Goal: Check status: Check status

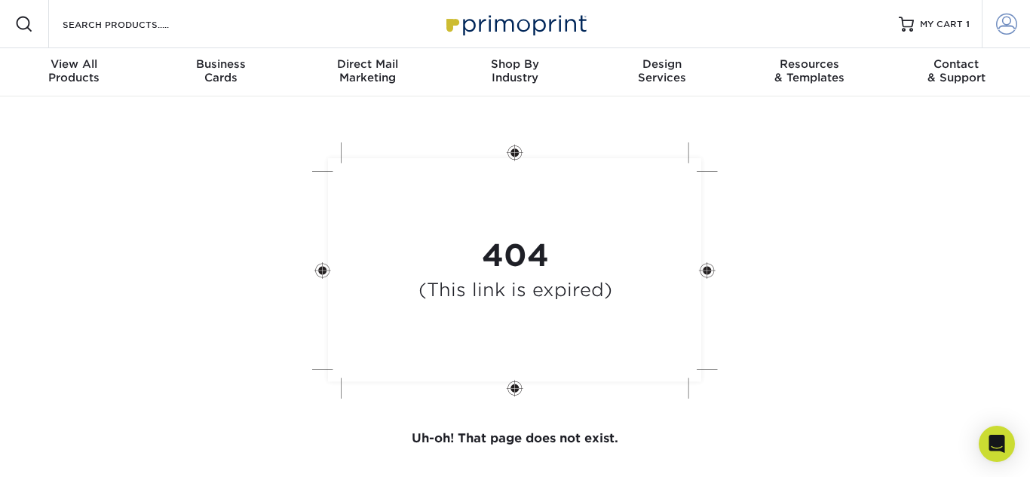
click at [1001, 35] on link "Account" at bounding box center [1006, 24] width 48 height 48
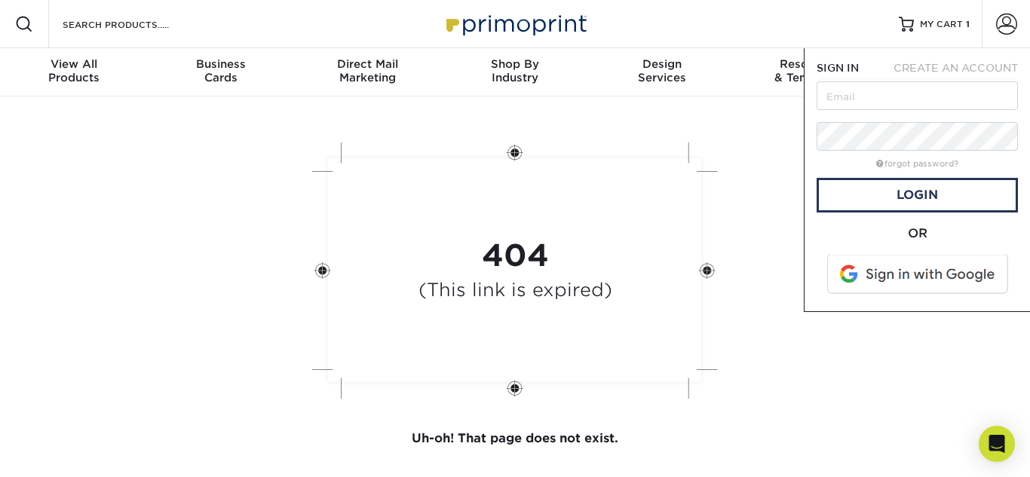
click at [884, 280] on span at bounding box center [919, 274] width 192 height 39
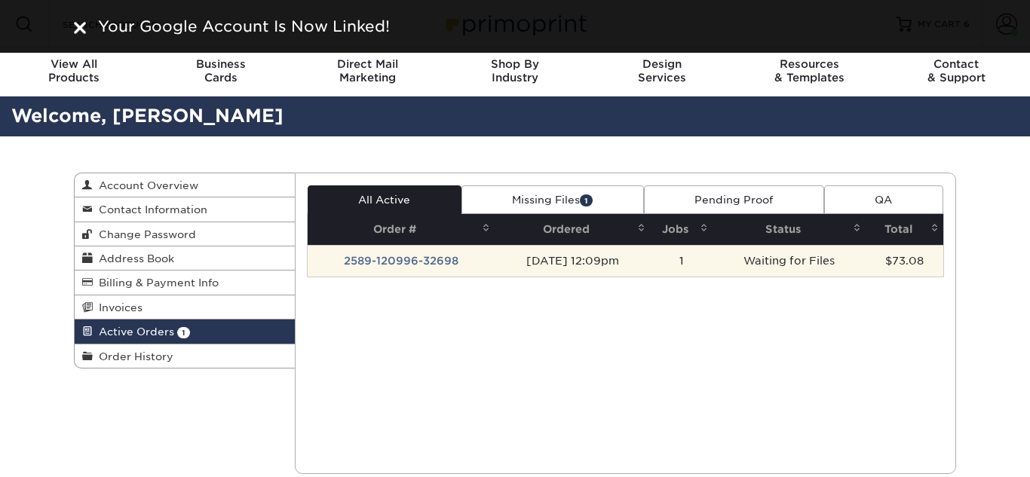
click at [750, 256] on td "Waiting for Files" at bounding box center [790, 261] width 154 height 32
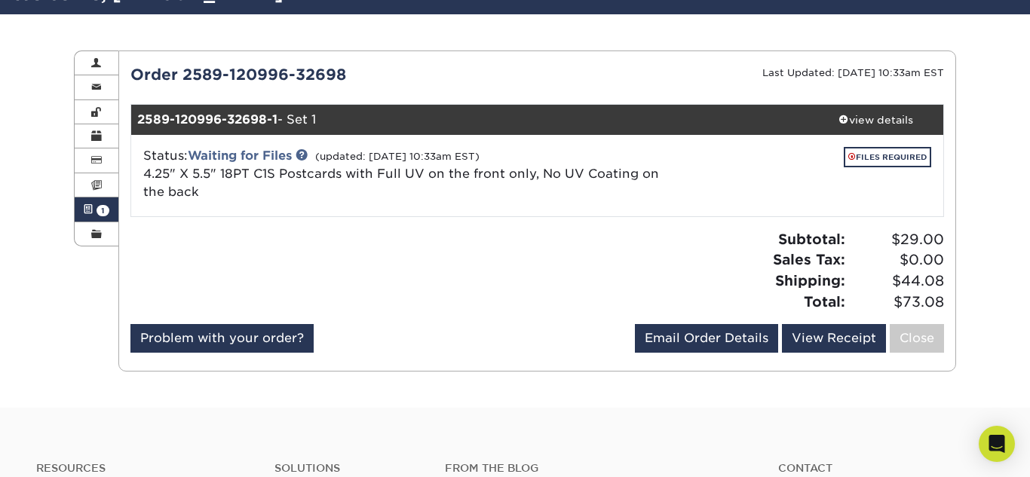
scroll to position [125, 0]
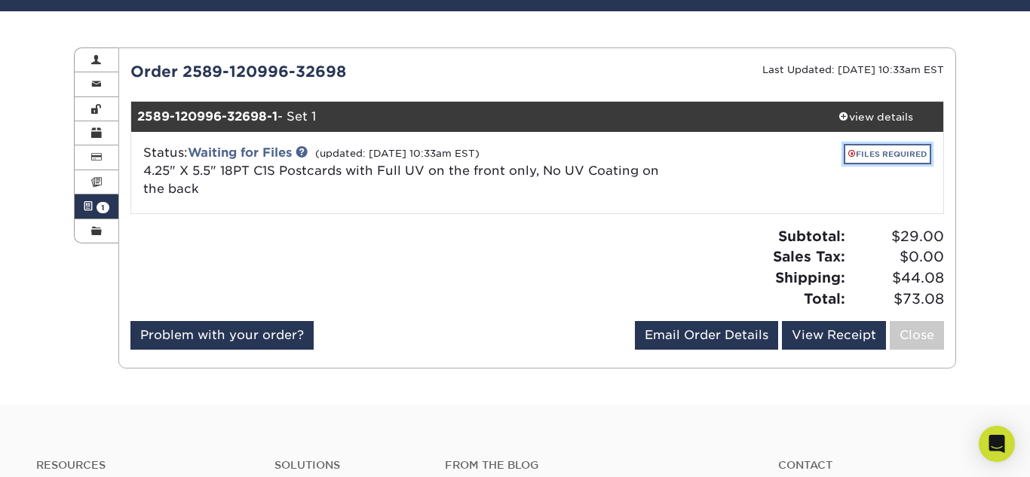
click at [915, 153] on link "FILES REQUIRED" at bounding box center [887, 154] width 87 height 20
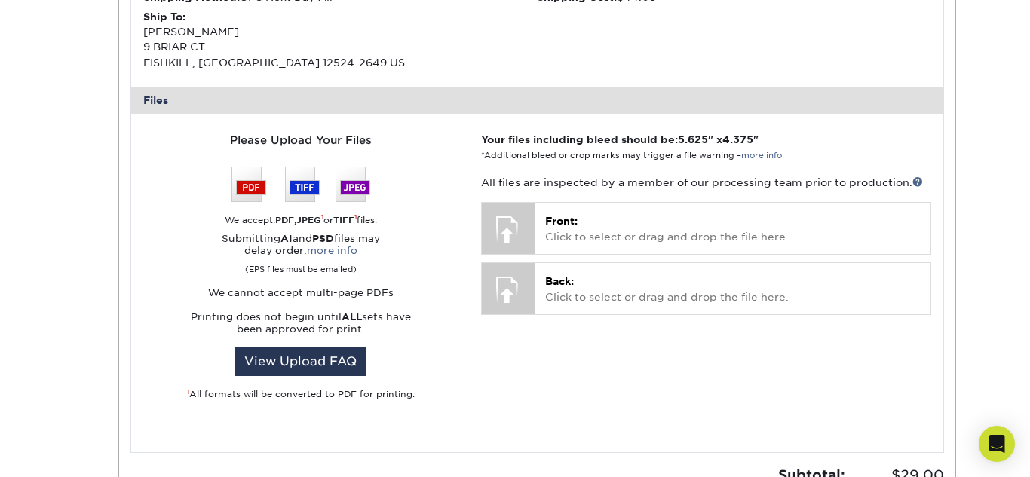
scroll to position [538, 0]
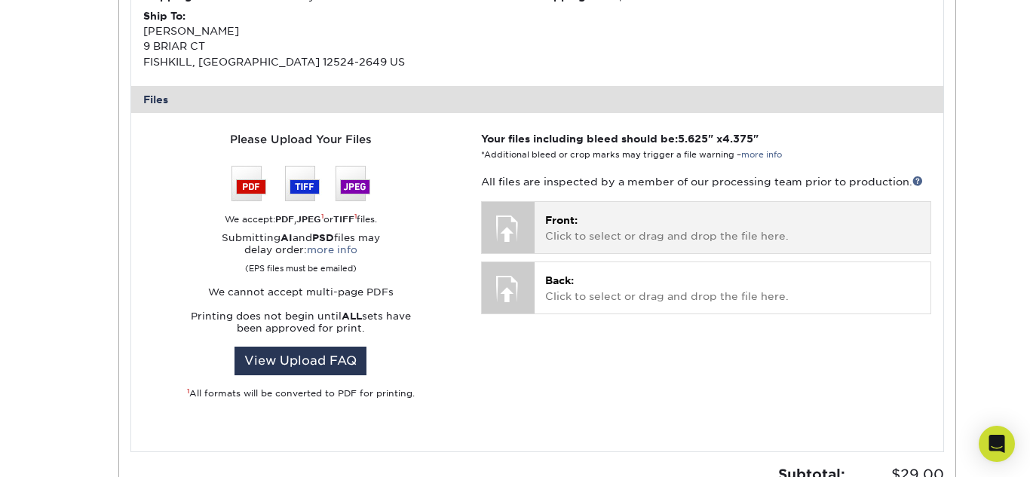
click at [502, 225] on div at bounding box center [508, 228] width 53 height 53
click at [573, 235] on p "Front: Click to select or drag and drop the file here." at bounding box center [732, 228] width 375 height 31
click at [717, 228] on p "Front: Click to select or drag and drop the file here." at bounding box center [732, 228] width 375 height 31
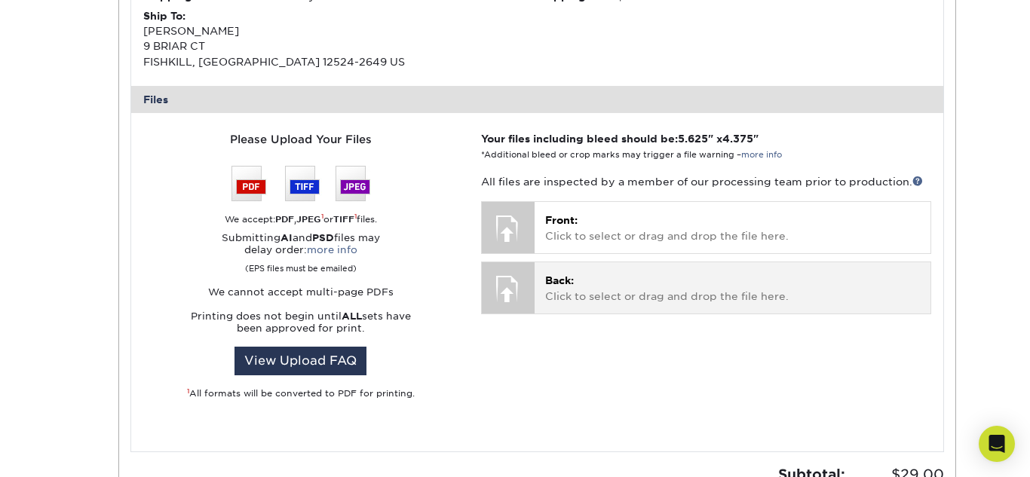
click at [694, 283] on p "Back: Click to select or drag and drop the file here." at bounding box center [732, 288] width 375 height 31
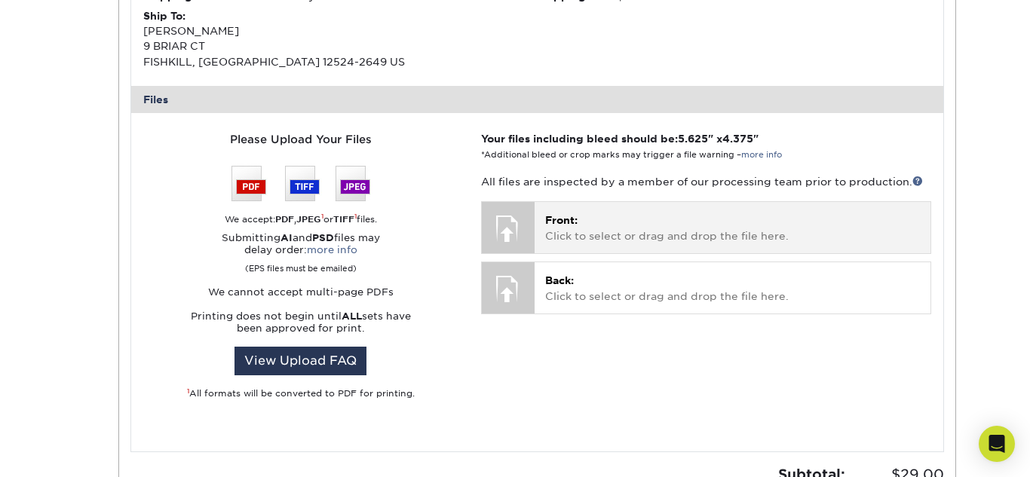
click at [689, 241] on p "Front: Click to select or drag and drop the file here." at bounding box center [732, 228] width 375 height 31
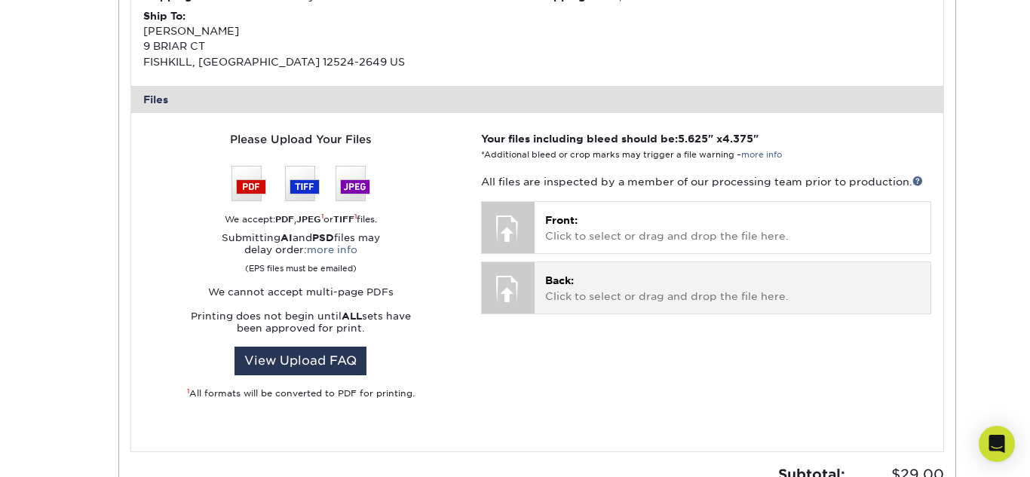
click at [694, 279] on p "Back: Click to select or drag and drop the file here." at bounding box center [732, 288] width 375 height 31
click at [639, 288] on p "Back: Click to select or drag and drop the file here." at bounding box center [732, 288] width 375 height 31
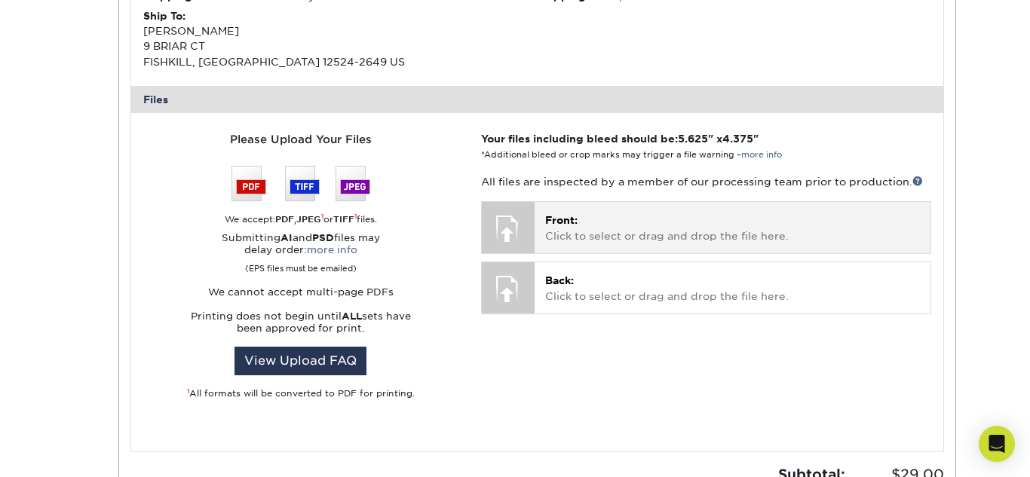
click at [717, 237] on p "Front: Click to select or drag and drop the file here." at bounding box center [732, 228] width 375 height 31
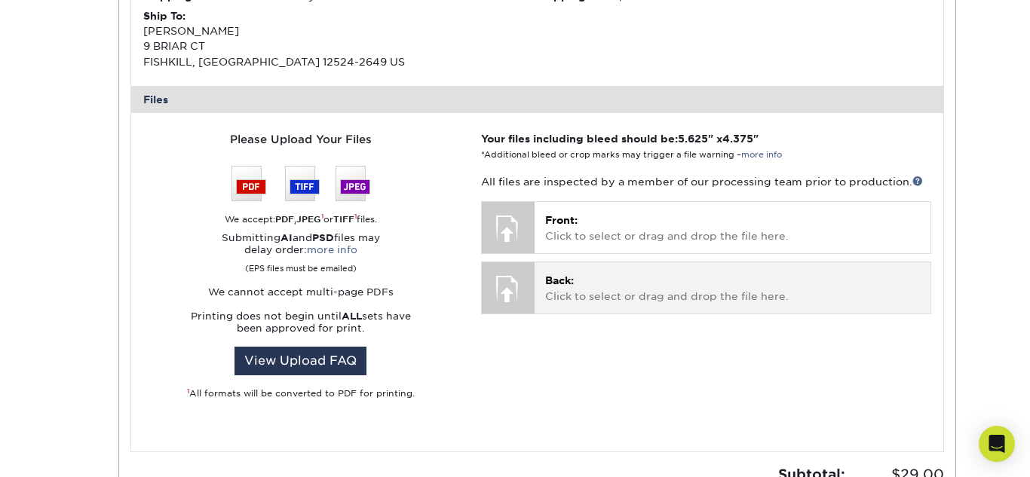
click at [704, 289] on p "Back: Click to select or drag and drop the file here." at bounding box center [732, 288] width 375 height 31
click at [681, 289] on p "Back: Click to select or drag and drop the file here." at bounding box center [732, 288] width 375 height 31
click at [659, 283] on p "Back: Click to select or drag and drop the file here." at bounding box center [732, 288] width 375 height 31
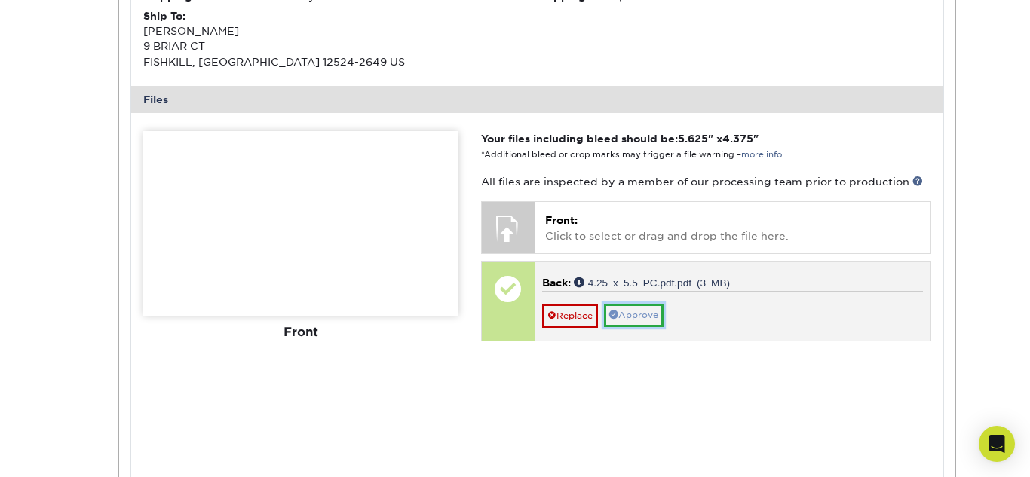
click at [633, 322] on link "Approve" at bounding box center [634, 315] width 60 height 23
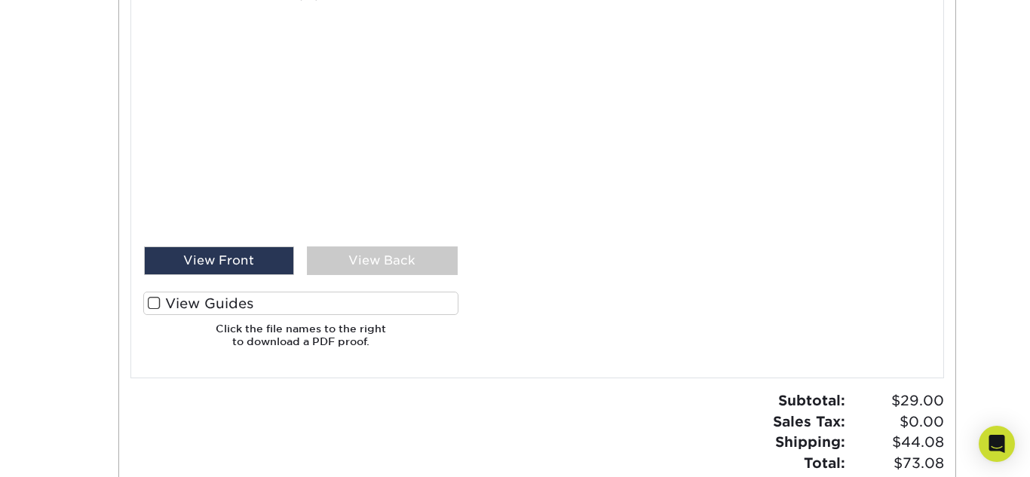
scroll to position [876, 0]
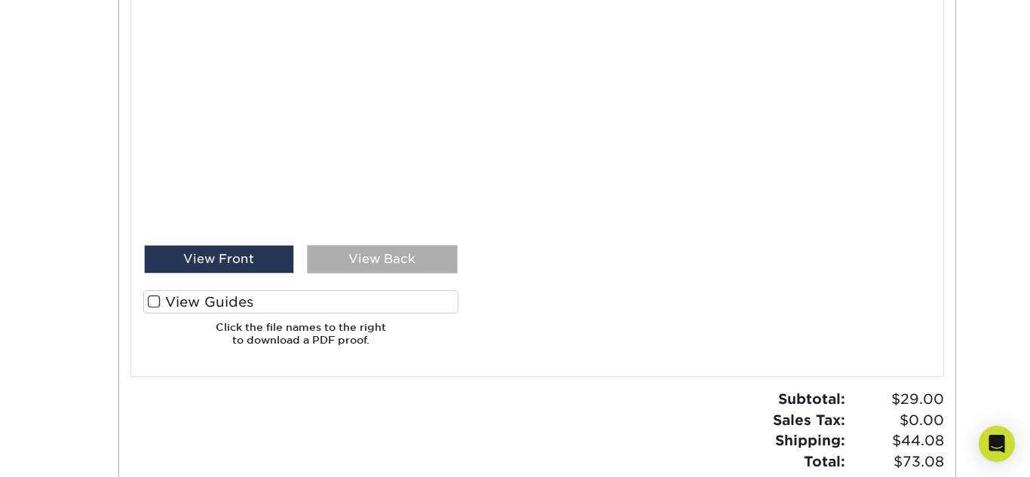
click at [367, 271] on div "View Back" at bounding box center [382, 259] width 151 height 29
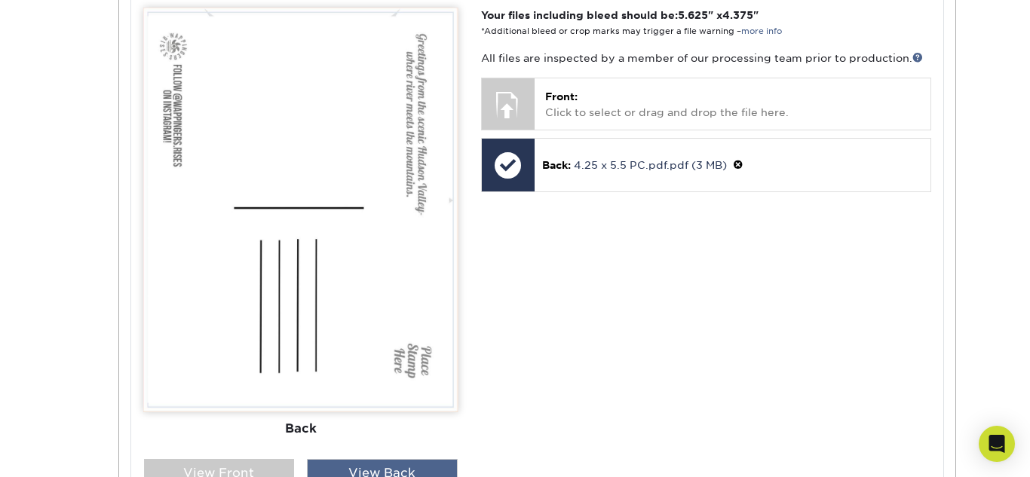
scroll to position [660, 0]
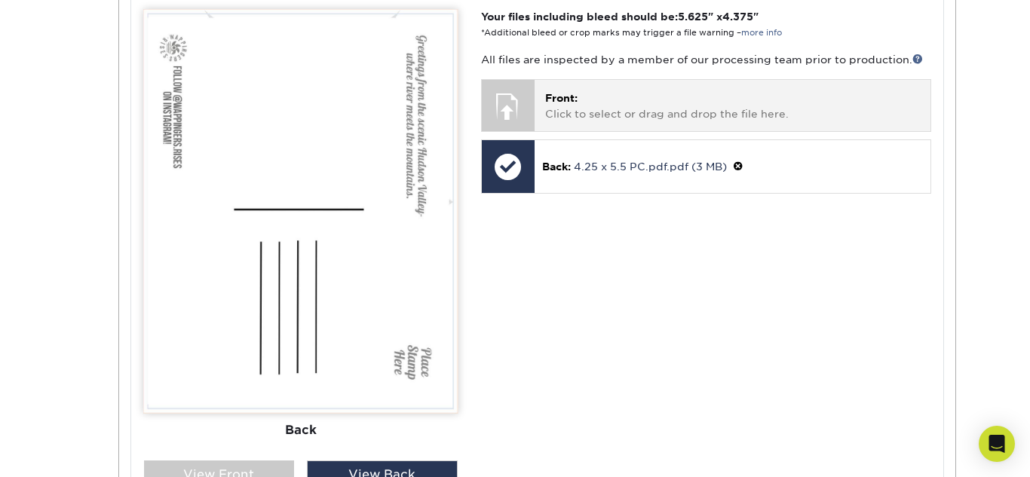
click at [623, 111] on p "Front: Click to select or drag and drop the file here." at bounding box center [732, 105] width 375 height 31
click at [609, 106] on p "Front: Click to select or drag and drop the file here." at bounding box center [732, 105] width 375 height 31
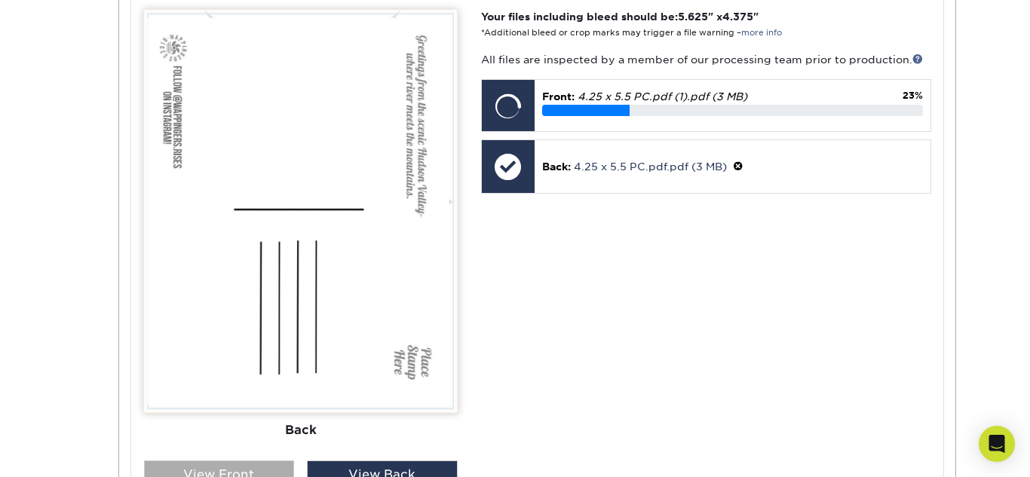
click at [250, 474] on div "View Front" at bounding box center [219, 475] width 151 height 29
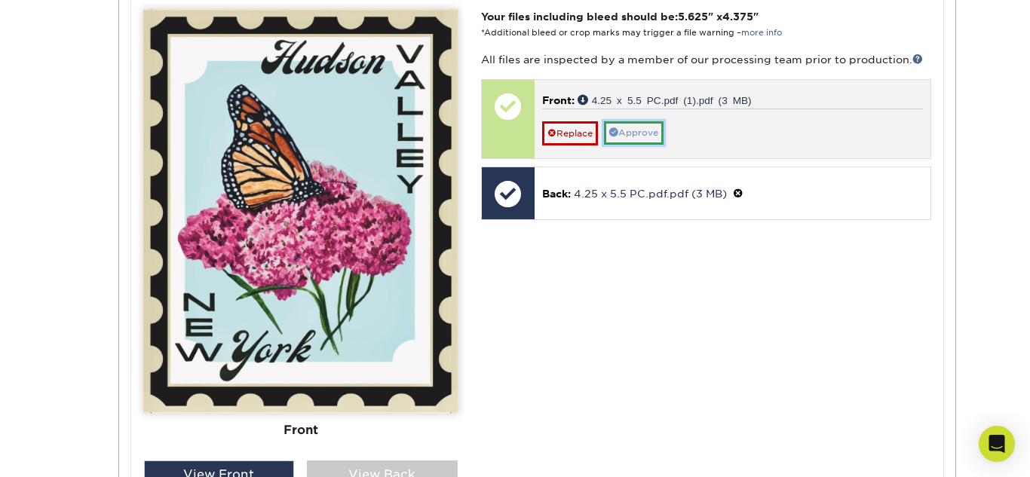
click at [650, 132] on link "Approve" at bounding box center [634, 132] width 60 height 23
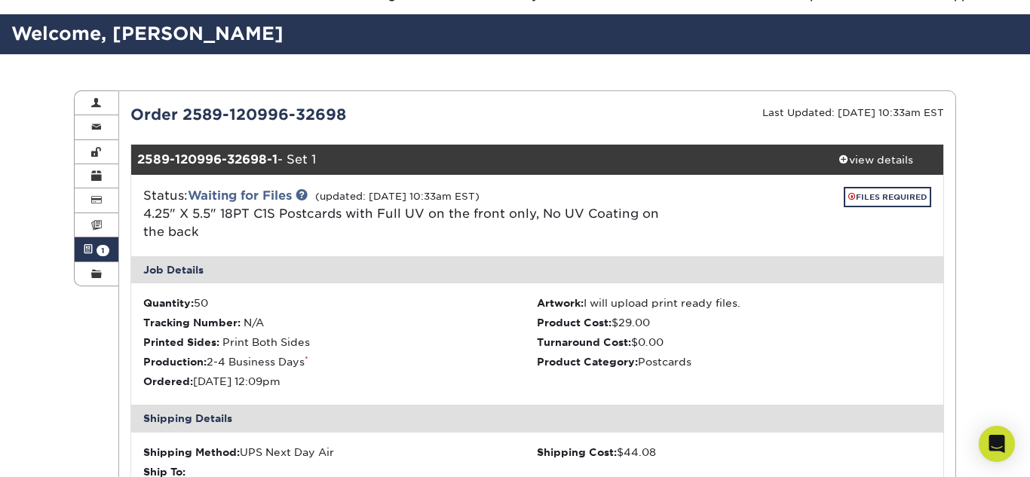
scroll to position [0, 0]
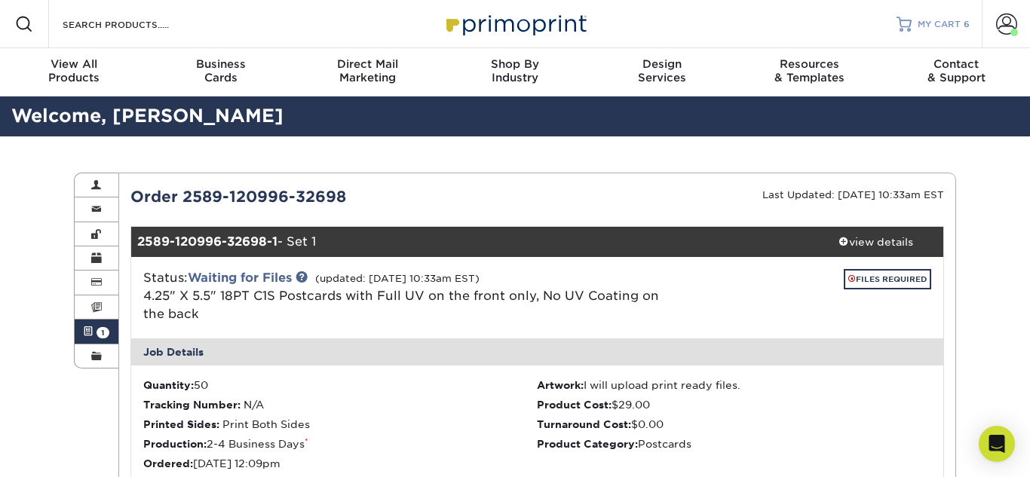
click at [949, 26] on span "MY CART" at bounding box center [939, 24] width 43 height 13
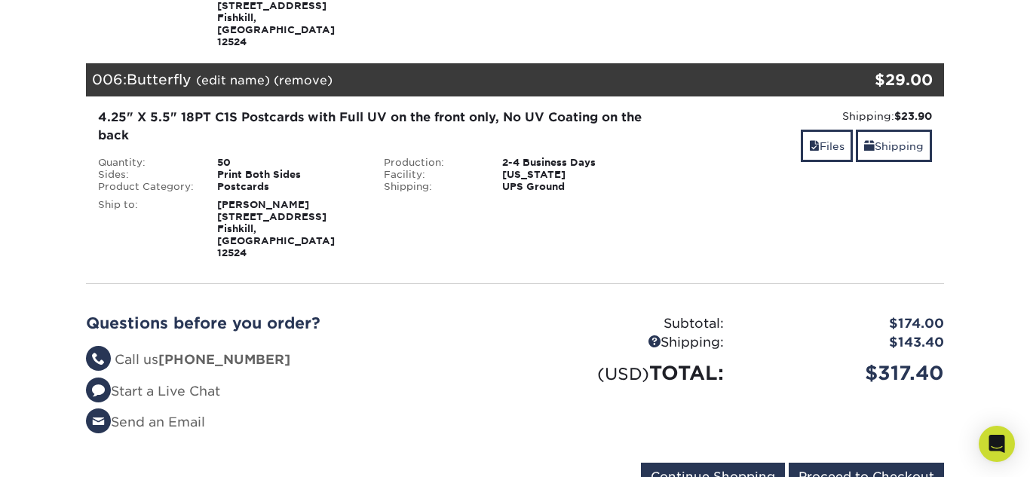
scroll to position [1221, 0]
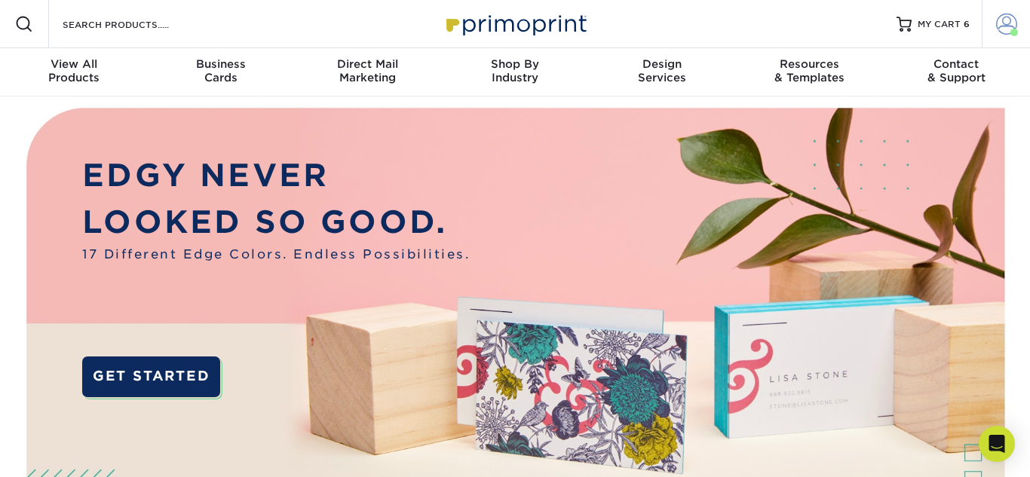
click at [1007, 20] on span at bounding box center [1006, 24] width 21 height 21
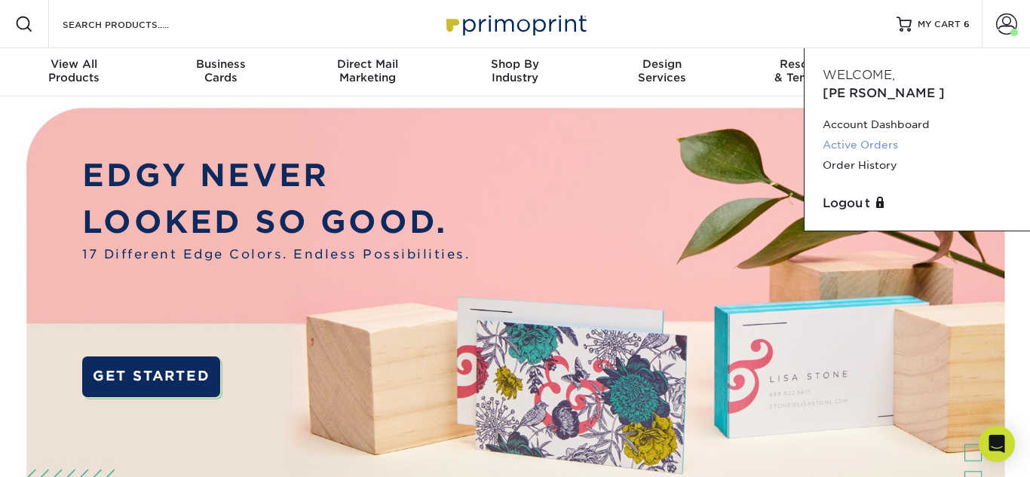
click at [881, 135] on link "Active Orders" at bounding box center [917, 145] width 189 height 20
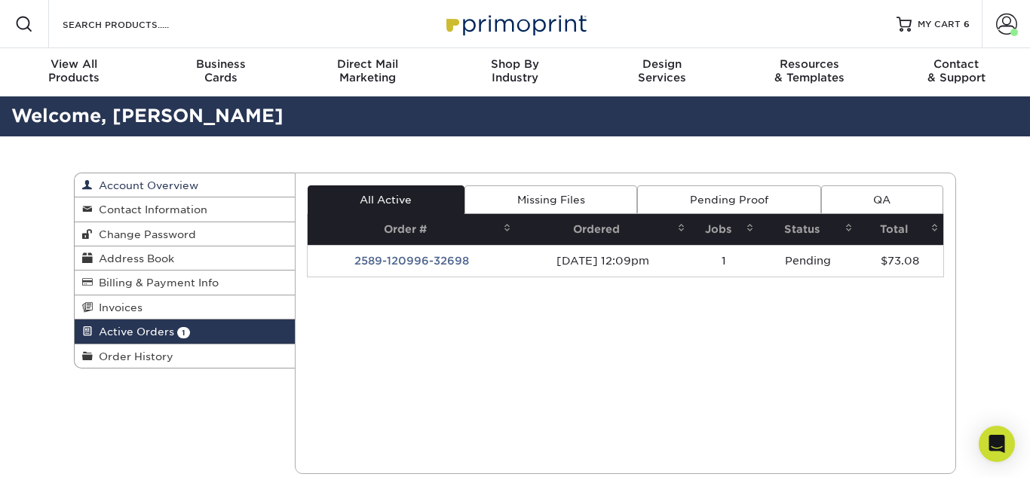
click at [191, 182] on span "Account Overview" at bounding box center [146, 185] width 106 height 12
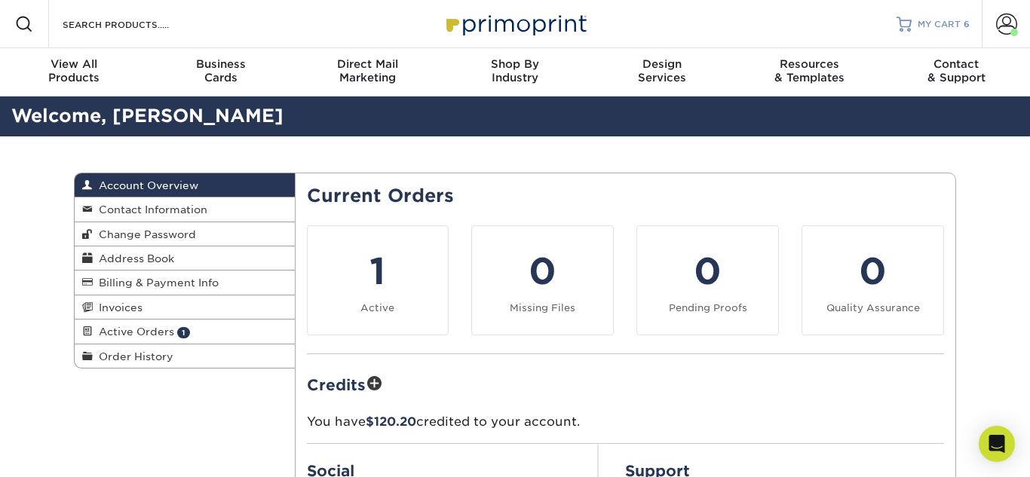
click at [924, 28] on span "MY CART" at bounding box center [939, 24] width 43 height 13
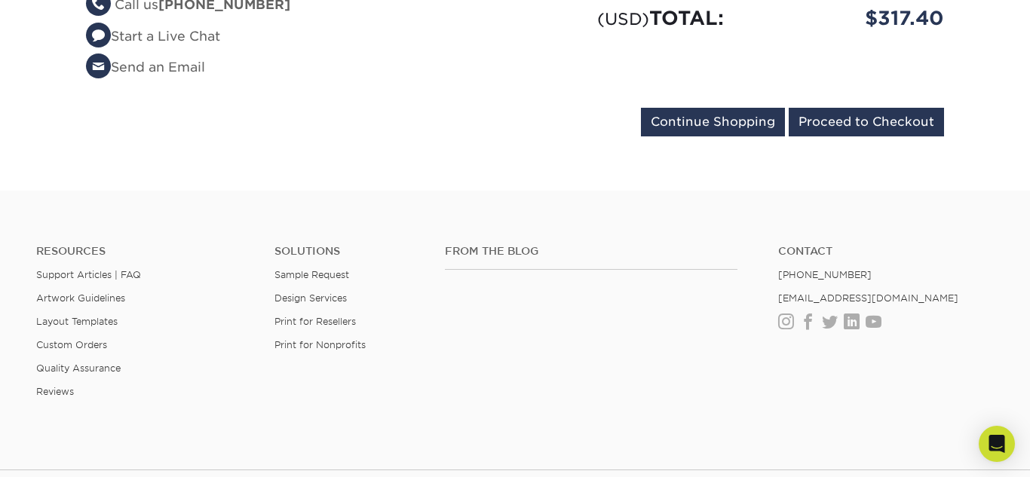
scroll to position [1585, 0]
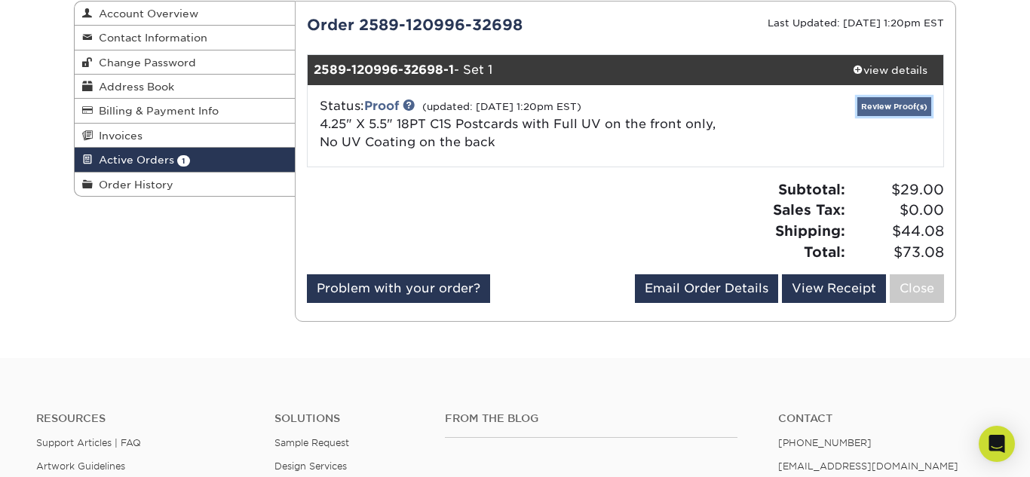
click at [879, 106] on link "Review Proof(s)" at bounding box center [894, 106] width 74 height 19
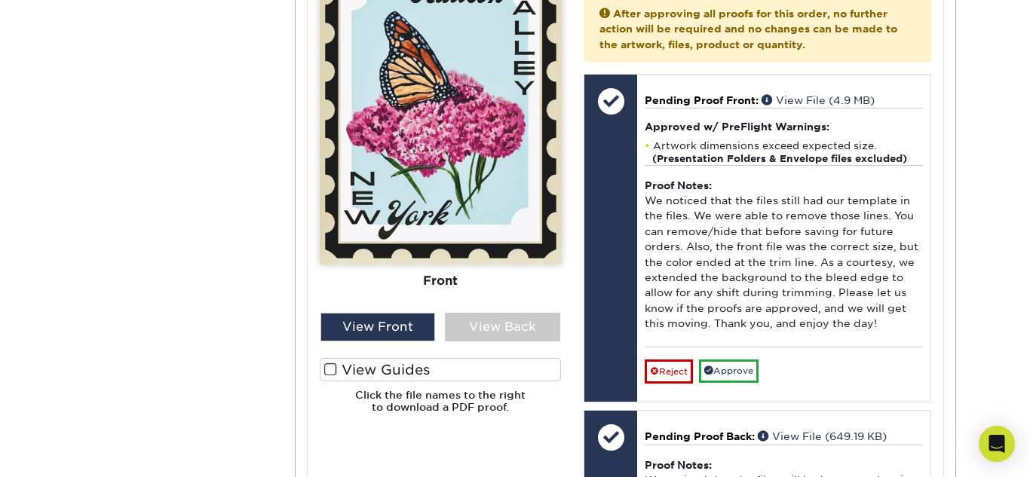
scroll to position [728, 0]
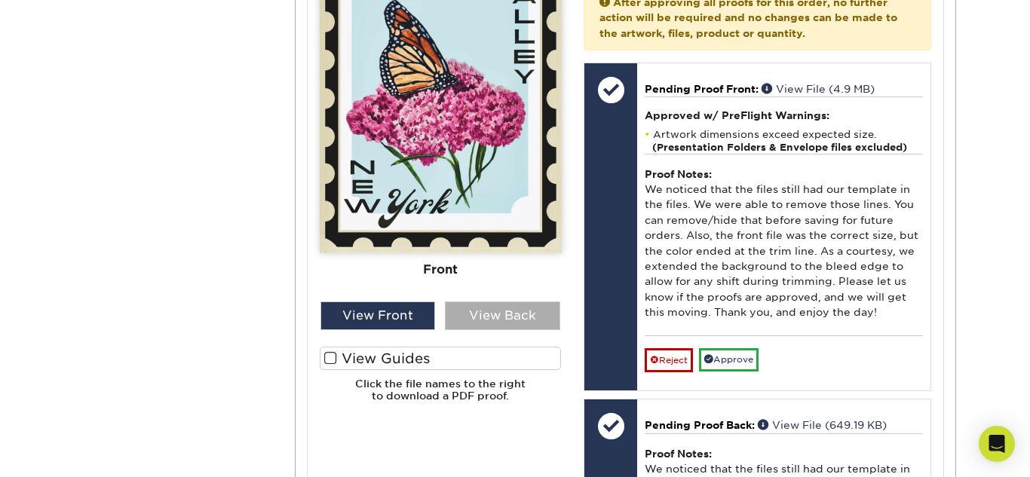
click at [523, 324] on div "View Back" at bounding box center [502, 316] width 115 height 29
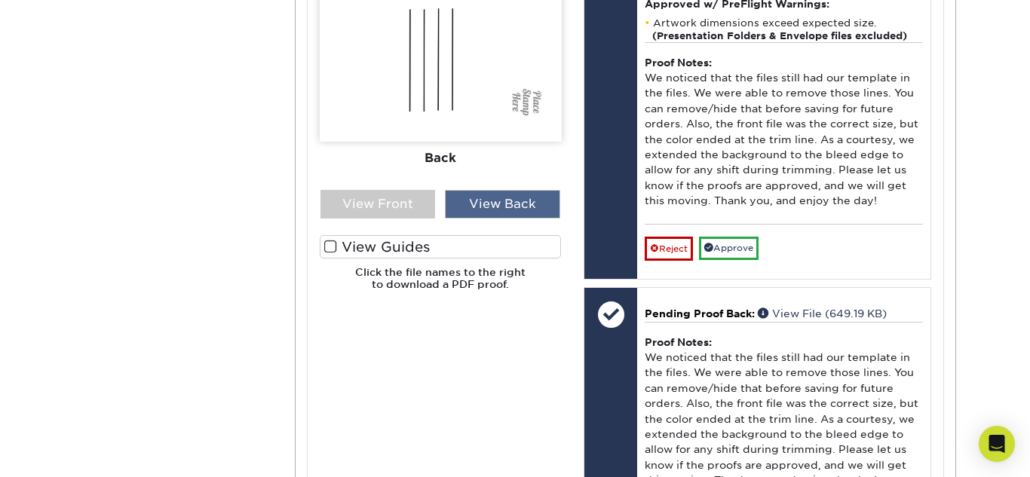
scroll to position [918, 0]
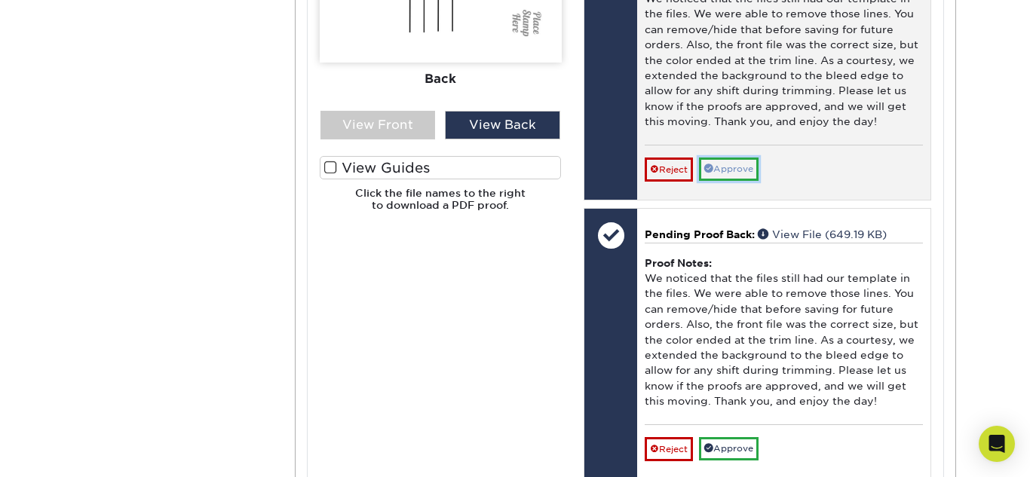
click at [737, 171] on link "Approve" at bounding box center [729, 169] width 60 height 23
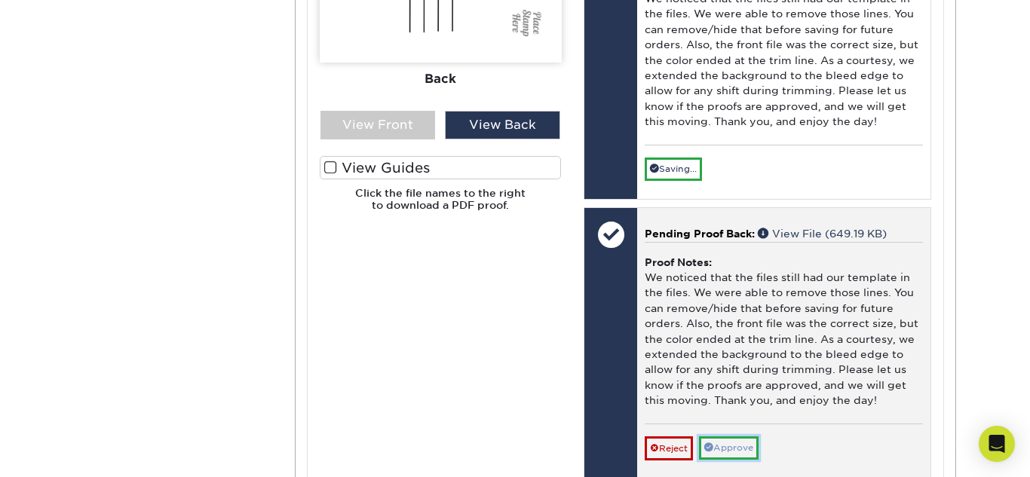
click at [746, 454] on link "Approve" at bounding box center [729, 448] width 60 height 23
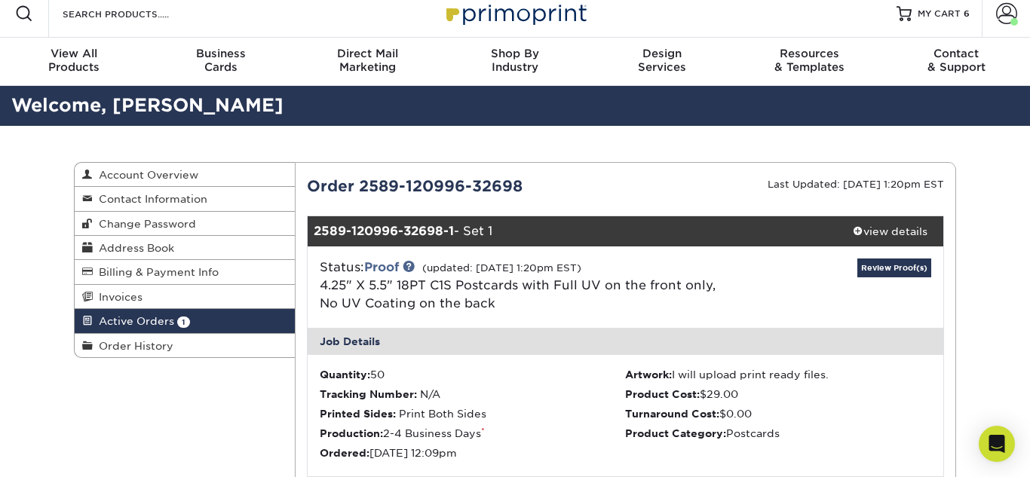
scroll to position [0, 0]
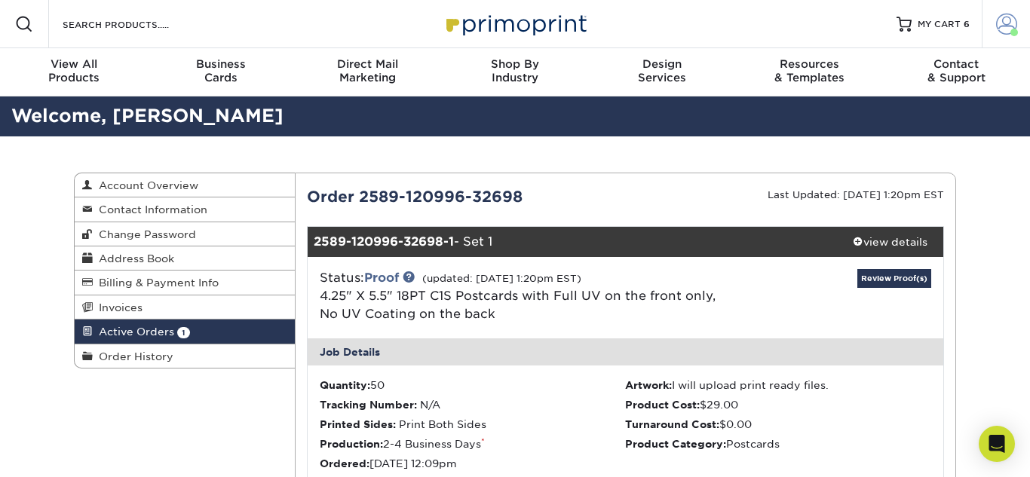
click at [1009, 36] on link "Account" at bounding box center [1006, 24] width 48 height 48
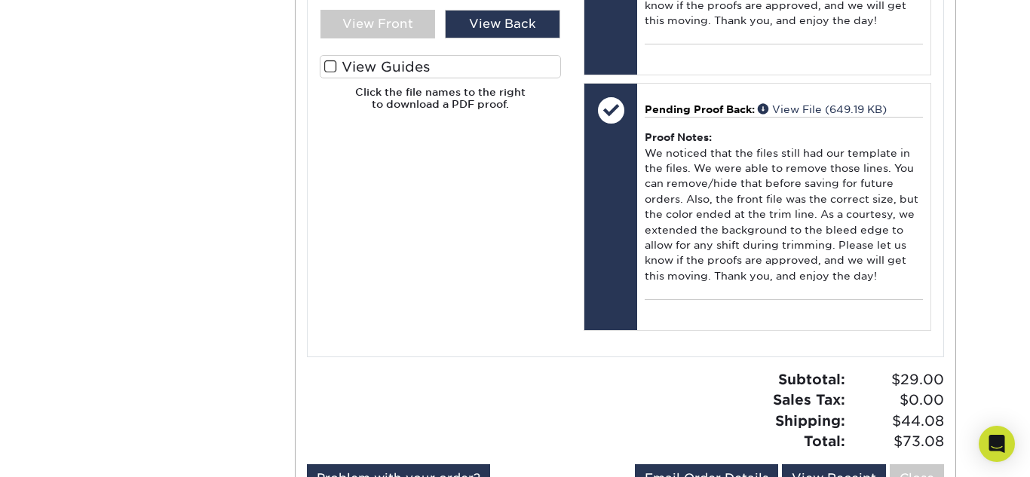
scroll to position [1026, 0]
